Goal: Information Seeking & Learning: Learn about a topic

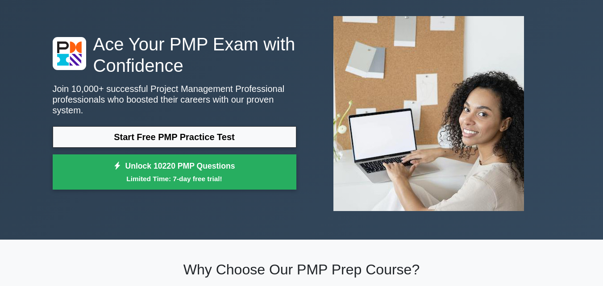
scroll to position [32, 0]
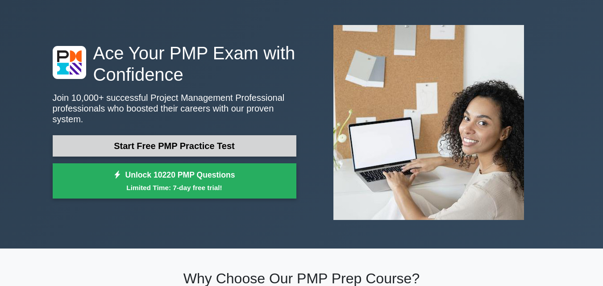
click at [249, 136] on link "Start Free PMP Practice Test" at bounding box center [175, 145] width 244 height 21
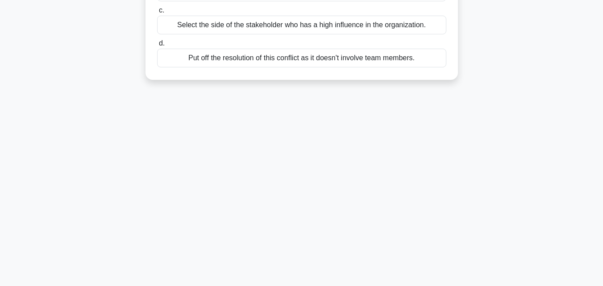
scroll to position [0, 0]
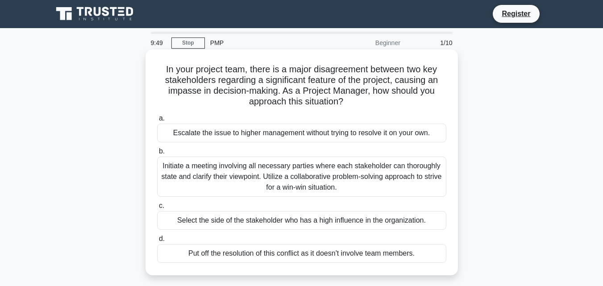
click at [321, 180] on div "Initiate a meeting involving all necessary parties where each stakeholder can t…" at bounding box center [301, 177] width 289 height 40
click at [157, 155] on input "b. Initiate a meeting involving all necessary parties where each stakeholder ca…" at bounding box center [157, 152] width 0 height 6
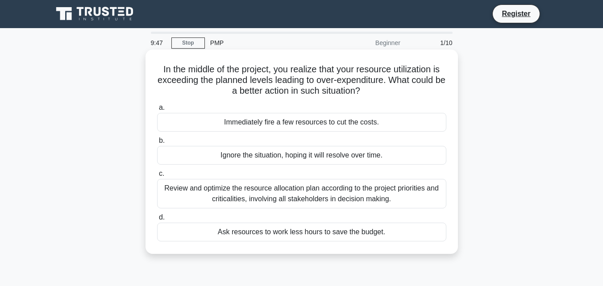
scroll to position [0, 0]
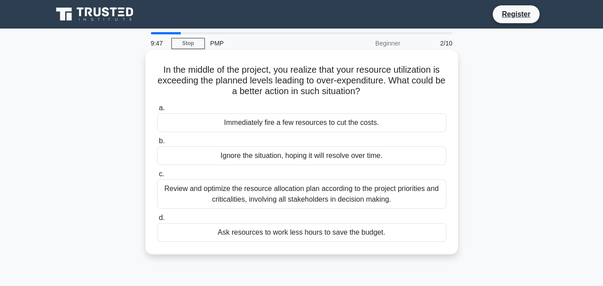
click at [315, 159] on div "Ignore the situation, hoping it will resolve over time." at bounding box center [301, 156] width 289 height 19
click at [157, 144] on input "b. Ignore the situation, hoping it will resolve over time." at bounding box center [157, 141] width 0 height 6
